Goal: Information Seeking & Learning: Learn about a topic

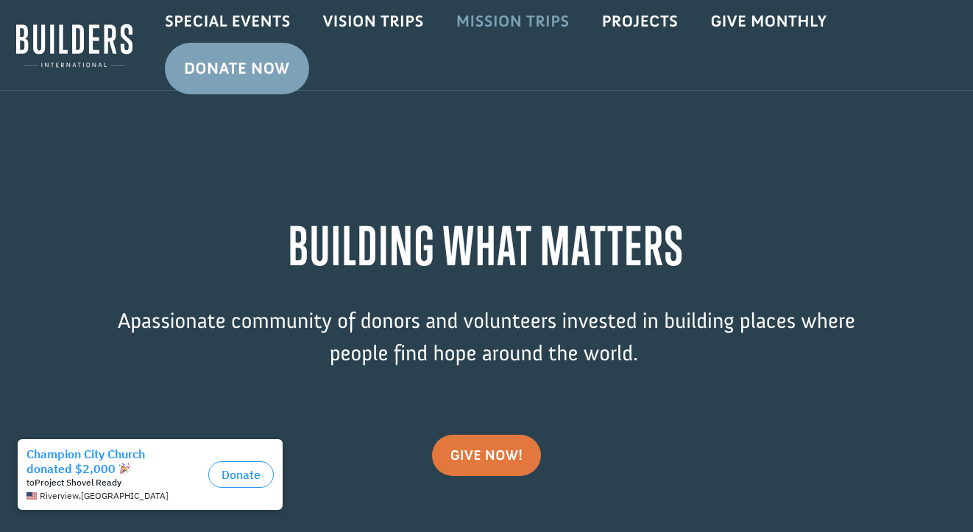
click at [509, 27] on link "Mission Trips" at bounding box center [513, 21] width 146 height 43
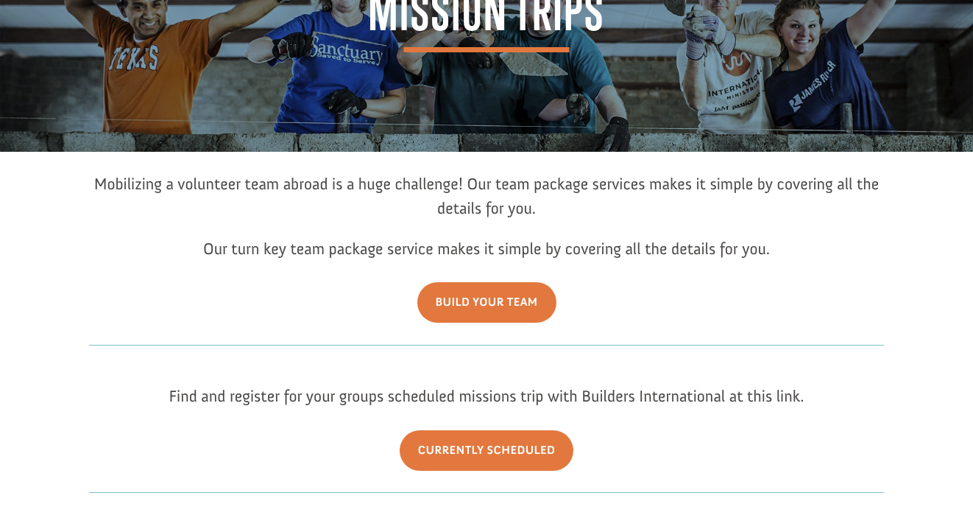
scroll to position [117, 0]
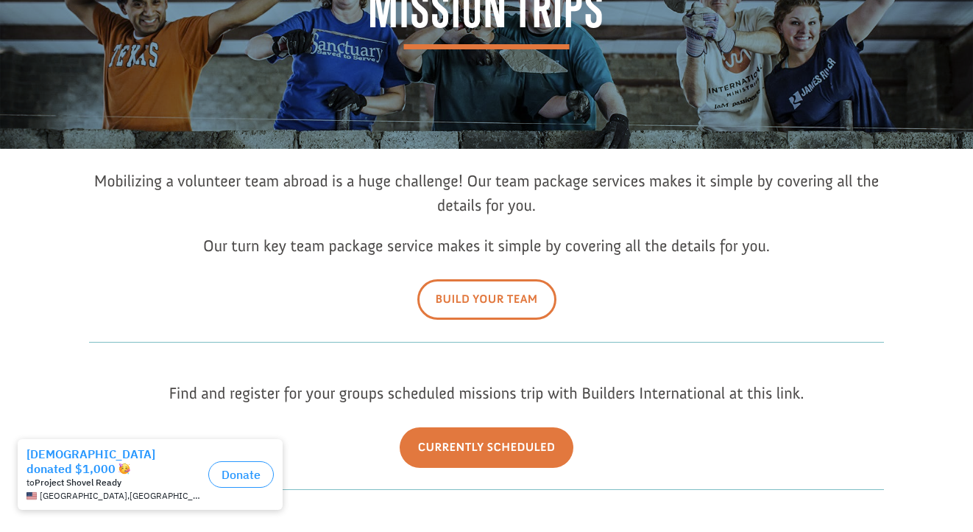
click at [502, 309] on link "Build Your Team" at bounding box center [486, 299] width 139 height 40
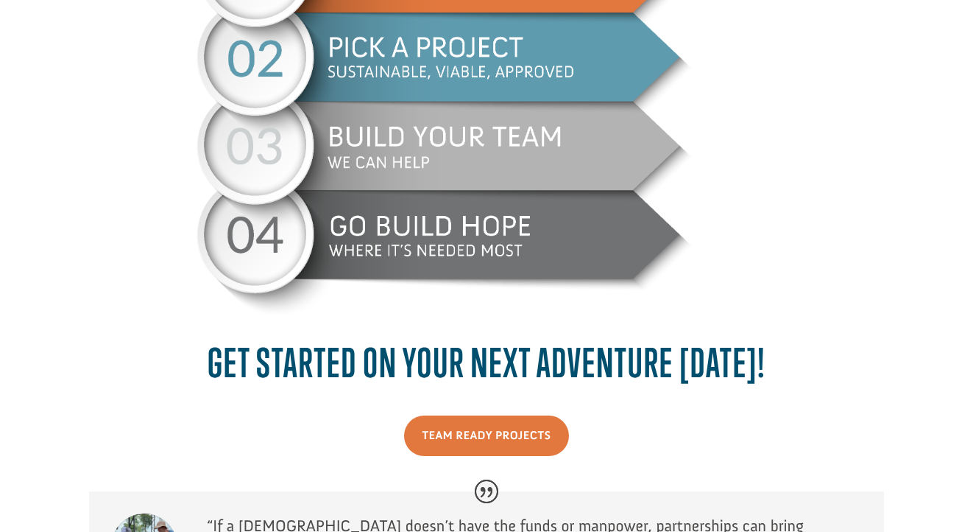
scroll to position [1031, 0]
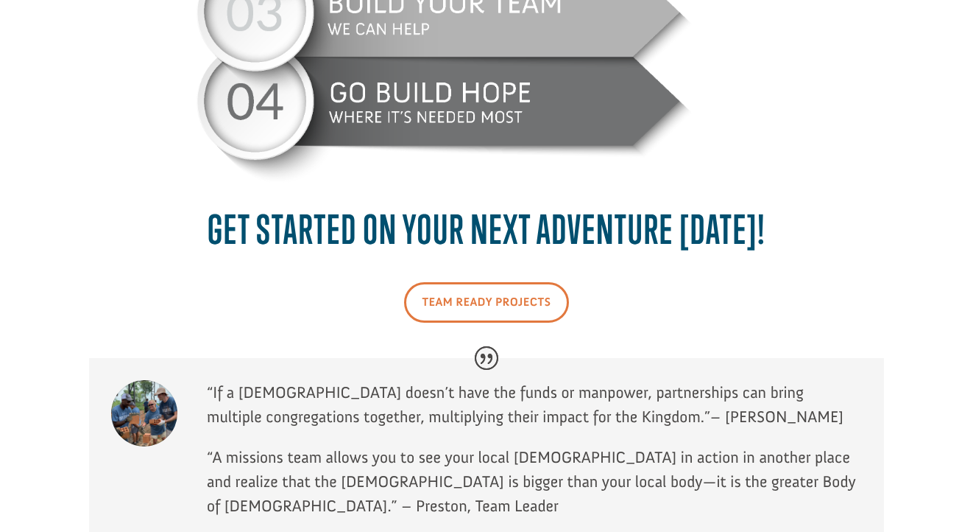
click at [484, 300] on link "Team Ready Projects" at bounding box center [487, 302] width 166 height 40
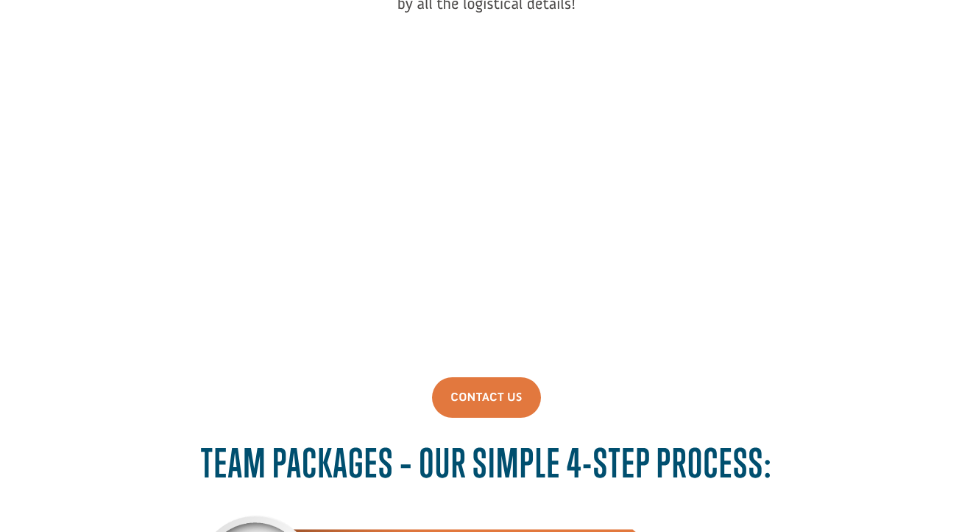
scroll to position [314, 0]
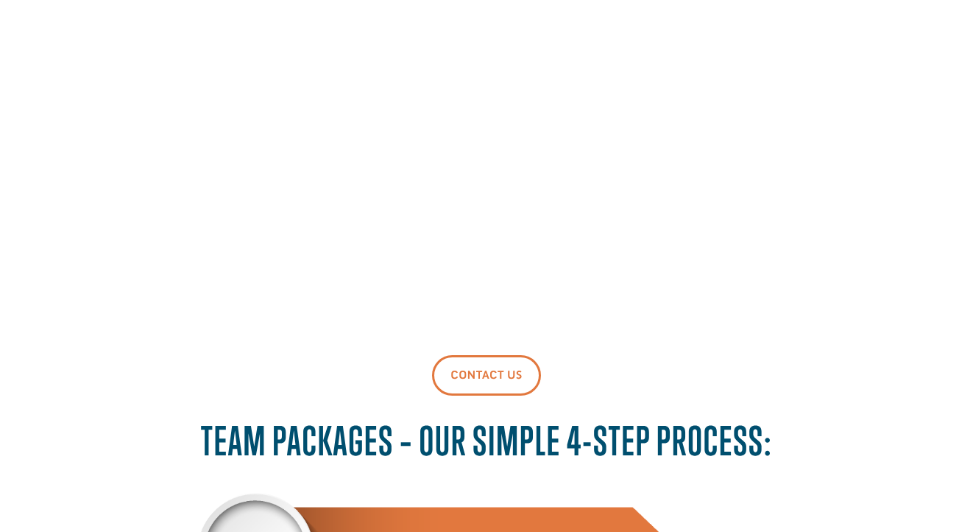
click at [493, 364] on link "Contact Us" at bounding box center [486, 375] width 108 height 40
